Goal: Information Seeking & Learning: Learn about a topic

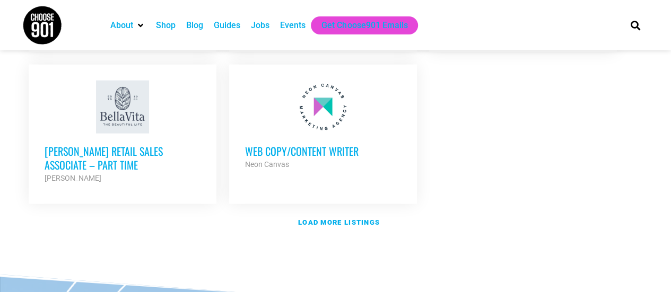
scroll to position [1334, 0]
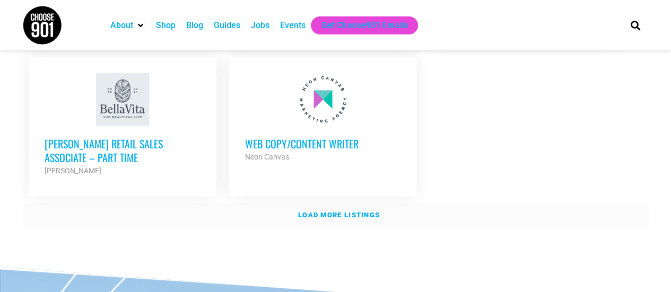
click at [325, 211] on strong "Load more listings" at bounding box center [339, 215] width 82 height 8
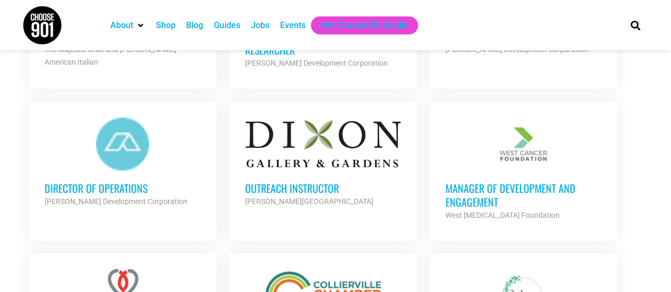
scroll to position [1597, 0]
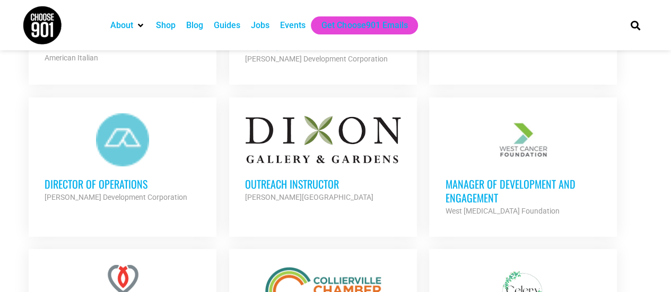
click at [275, 177] on h3 "Outreach Instructor" at bounding box center [323, 184] width 156 height 14
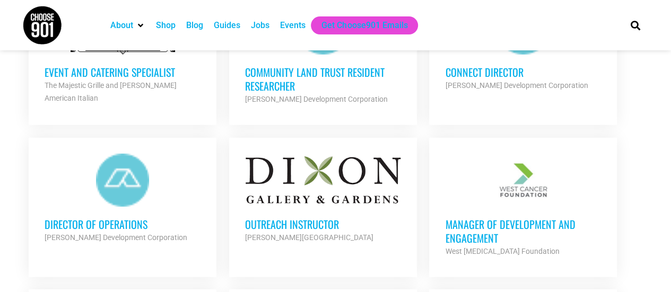
scroll to position [1553, 0]
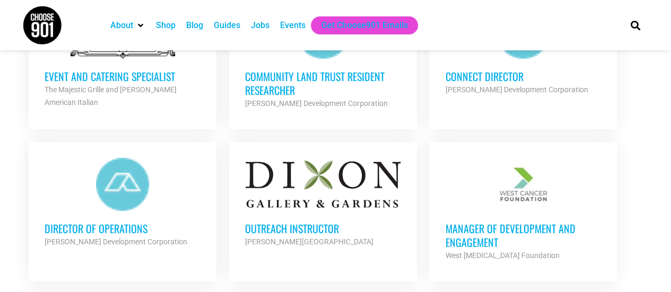
click at [520, 170] on div at bounding box center [523, 184] width 156 height 53
